Goal: Register for event/course

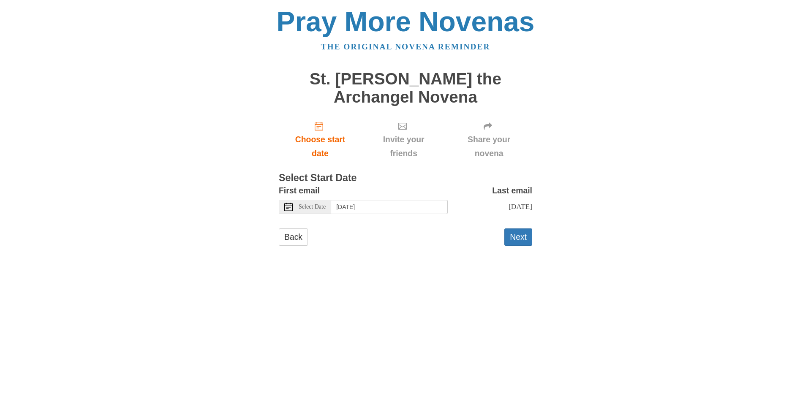
click at [315, 211] on div "Select Date" at bounding box center [305, 207] width 52 height 14
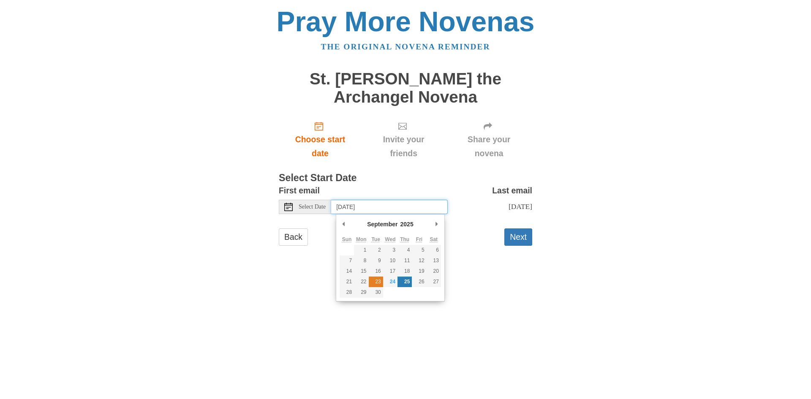
type input "Tuesday, September 23rd"
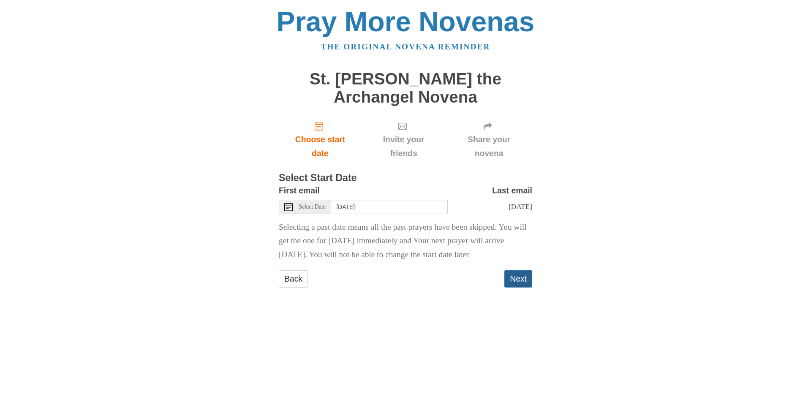
click at [524, 288] on button "Next" at bounding box center [518, 278] width 28 height 17
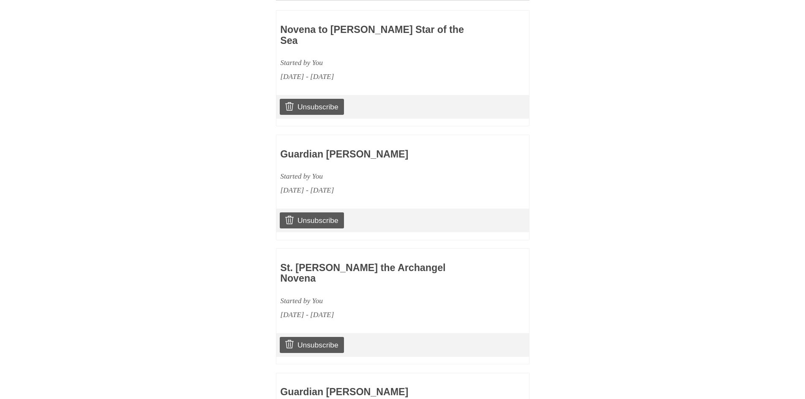
scroll to position [465, 0]
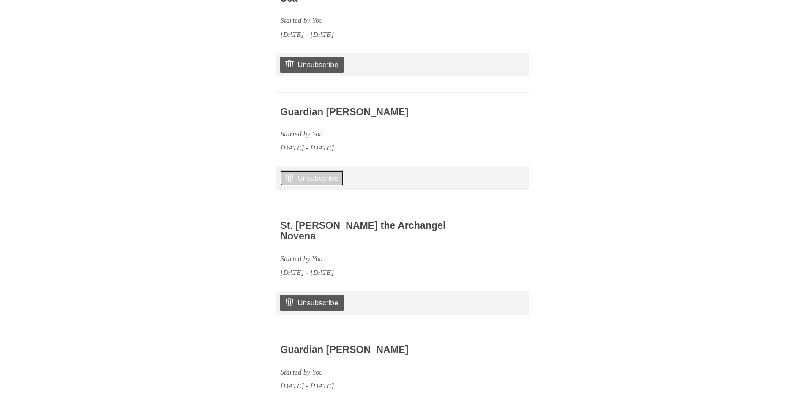
click at [338, 170] on link "Unsubscribe" at bounding box center [312, 178] width 64 height 16
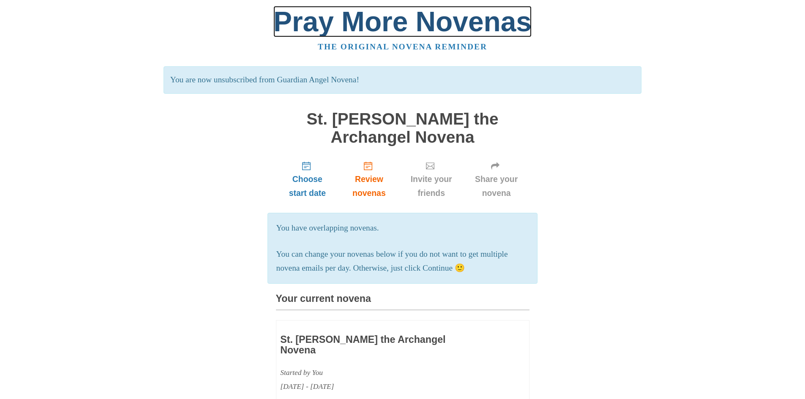
click at [347, 25] on link "Pray More Novenas" at bounding box center [402, 21] width 258 height 31
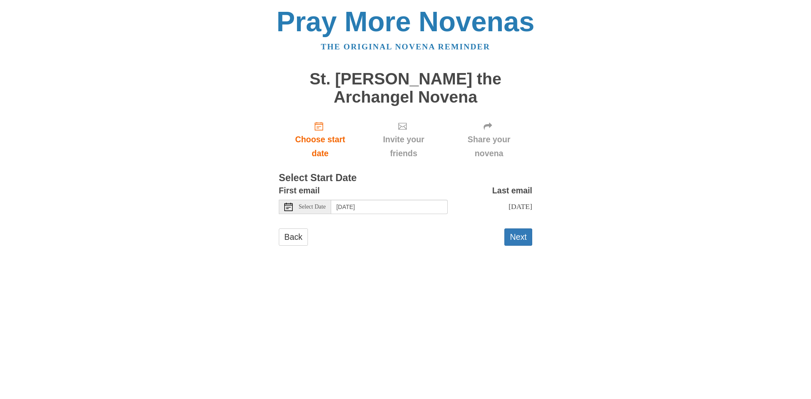
click at [323, 211] on div "Select Date" at bounding box center [305, 207] width 52 height 14
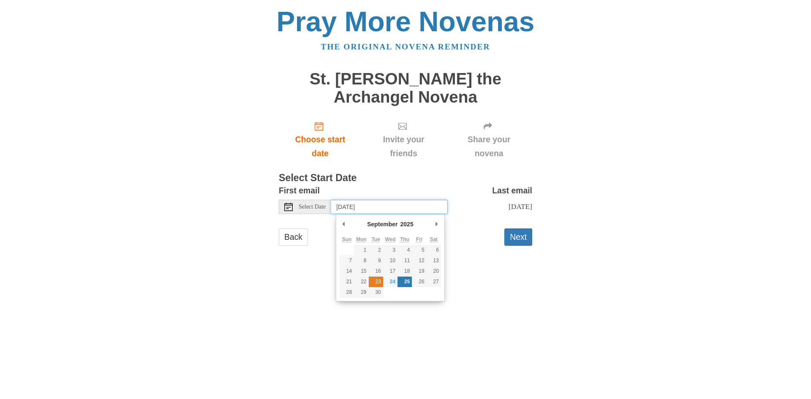
type input "Tuesday, September 23rd"
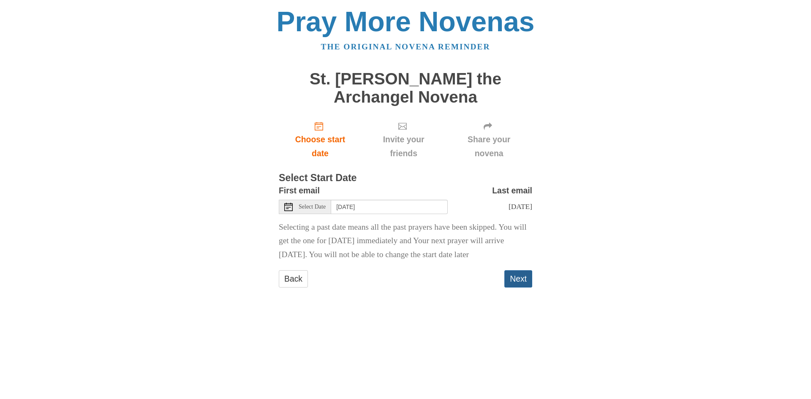
click at [520, 288] on button "Next" at bounding box center [518, 278] width 28 height 17
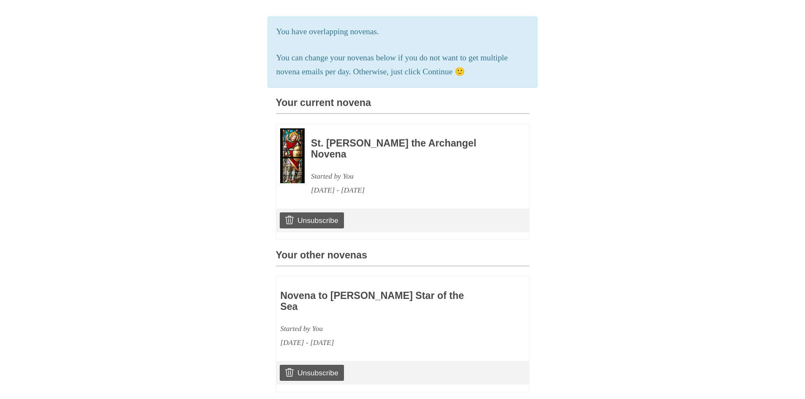
scroll to position [169, 0]
